Goal: Information Seeking & Learning: Find specific fact

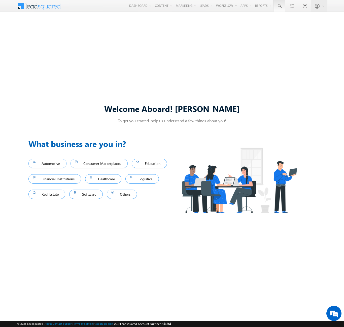
click at [279, 6] on span at bounding box center [279, 6] width 5 height 5
type input "8972931703"
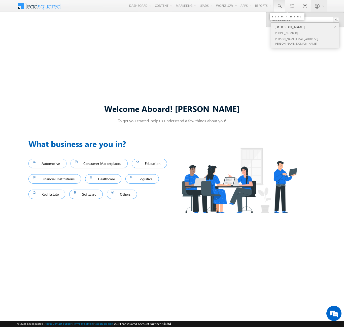
click at [308, 27] on div "[PERSON_NAME]" at bounding box center [308, 27] width 68 height 6
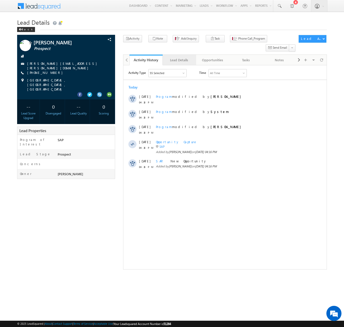
click at [179, 57] on div "Lead Details" at bounding box center [179, 60] width 25 height 6
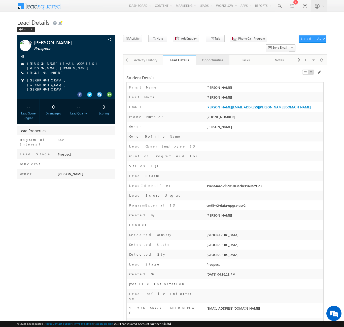
click at [213, 57] on div "Opportunities" at bounding box center [212, 60] width 25 height 6
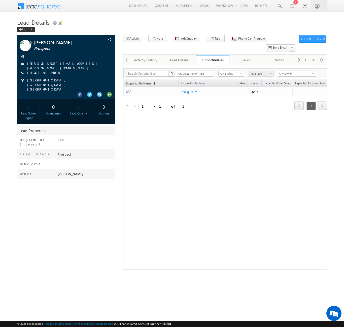
click at [129, 90] on link "SAP" at bounding box center [128, 92] width 5 height 4
